Goal: Find specific page/section: Find specific page/section

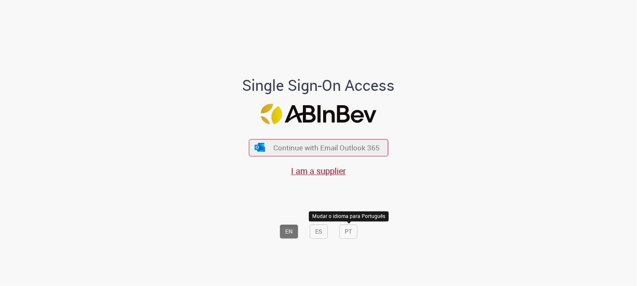
click at [342, 236] on button "PT" at bounding box center [348, 232] width 18 height 14
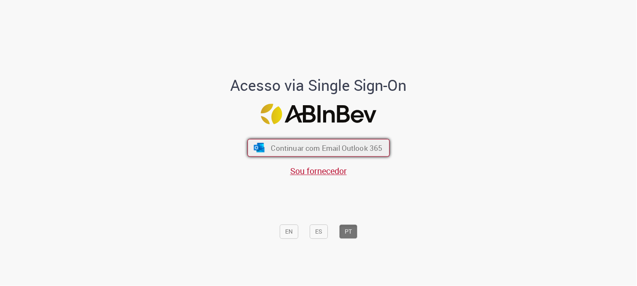
click at [350, 146] on span "Continuar com Email Outlook 365" at bounding box center [326, 148] width 111 height 10
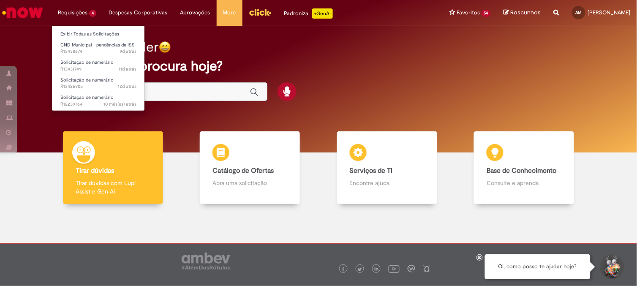
click at [74, 28] on li "Exibir Todas as Solicitações" at bounding box center [98, 33] width 93 height 11
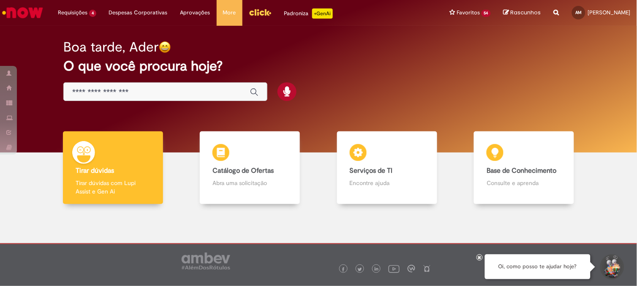
click at [263, 15] on img "Menu Cabeçalho" at bounding box center [260, 12] width 23 height 13
